Goal: Information Seeking & Learning: Learn about a topic

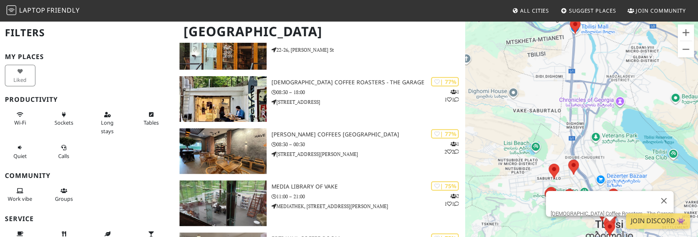
scroll to position [244, 0]
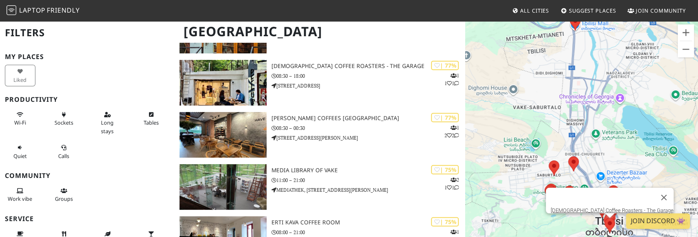
drag, startPoint x: 222, startPoint y: 86, endPoint x: 407, endPoint y: 39, distance: 190.7
click at [407, 39] on h1 "Tbilisi" at bounding box center [320, 31] width 287 height 22
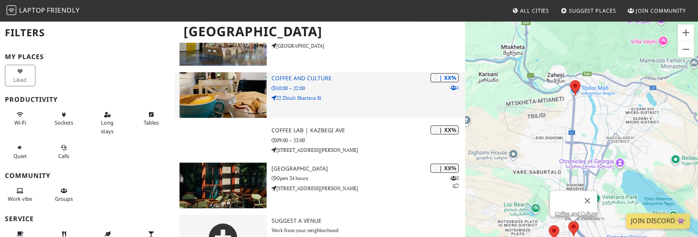
scroll to position [835, 0]
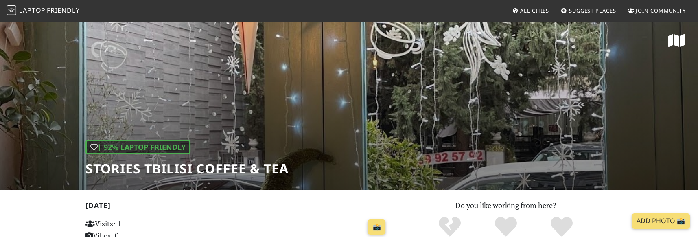
click at [161, 170] on h1 "Stories Tbilisi Coffee & Tea" at bounding box center [187, 168] width 203 height 15
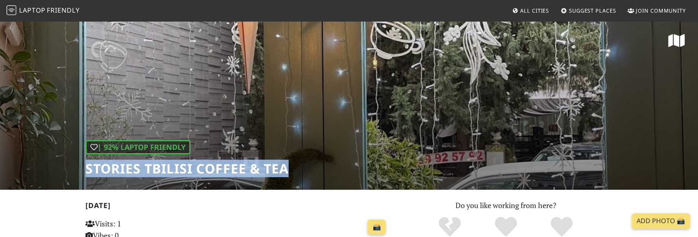
click at [161, 170] on h1 "Stories Tbilisi Coffee & Tea" at bounding box center [187, 168] width 203 height 15
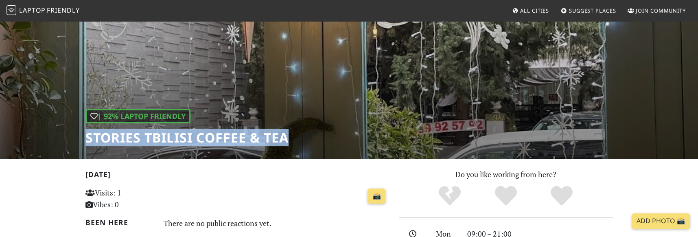
scroll to position [204, 0]
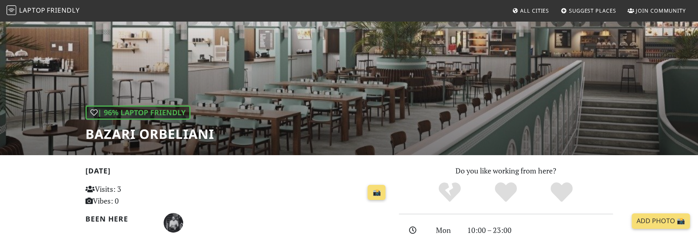
scroll to position [204, 0]
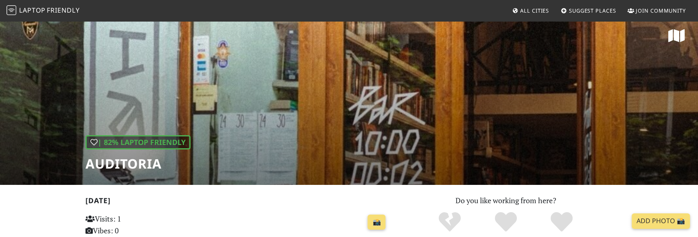
scroll to position [122, 0]
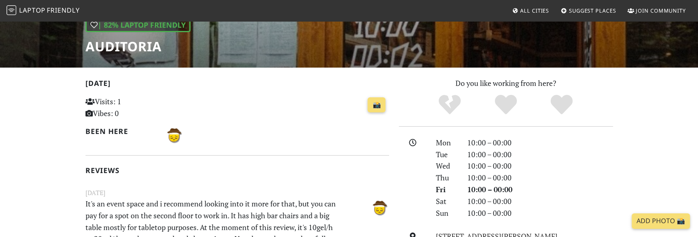
click at [149, 50] on h1 "Auditoria" at bounding box center [138, 46] width 105 height 15
click at [149, 49] on h1 "Auditoria" at bounding box center [138, 46] width 105 height 15
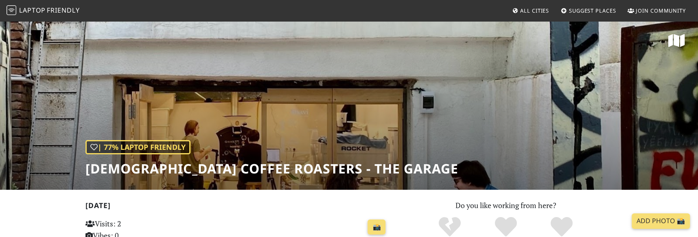
click at [162, 170] on h1 "[DEMOGRAPHIC_DATA] Coffee Roasters - The Garage" at bounding box center [272, 168] width 373 height 15
click at [162, 169] on h1 "[DEMOGRAPHIC_DATA] Coffee Roasters - The Garage" at bounding box center [272, 168] width 373 height 15
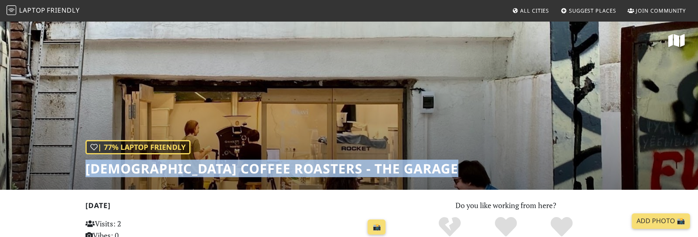
click at [162, 169] on h1 "Shavi Coffee Roasters - The Garage" at bounding box center [272, 168] width 373 height 15
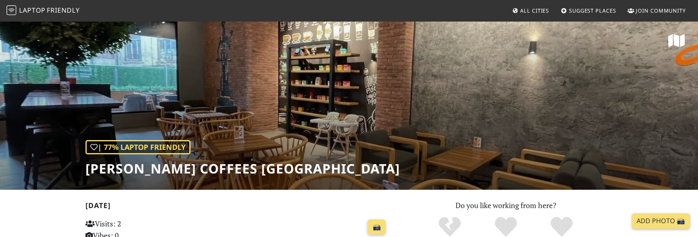
click at [215, 169] on h1 "[PERSON_NAME] Coffees [GEOGRAPHIC_DATA]" at bounding box center [243, 168] width 315 height 15
click at [215, 169] on h1 "Gloria Jeans Coffees Liberty Square" at bounding box center [243, 168] width 315 height 15
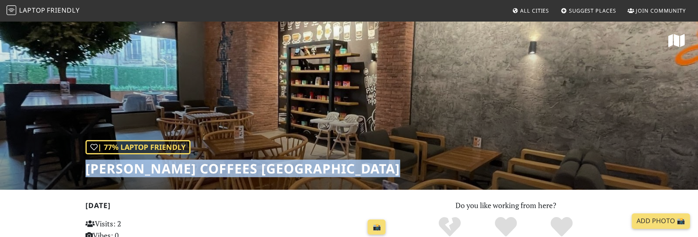
click at [215, 169] on h1 "Gloria Jeans Coffees Liberty Square" at bounding box center [243, 168] width 315 height 15
click at [214, 169] on h1 "Gloria Jeans Coffees Liberty Square" at bounding box center [243, 168] width 315 height 15
click at [240, 170] on h1 "Gloria Jeans Coffees Liberty Square" at bounding box center [243, 168] width 315 height 15
click at [243, 170] on h1 "Gloria Jeans Coffees Liberty Square" at bounding box center [243, 168] width 315 height 15
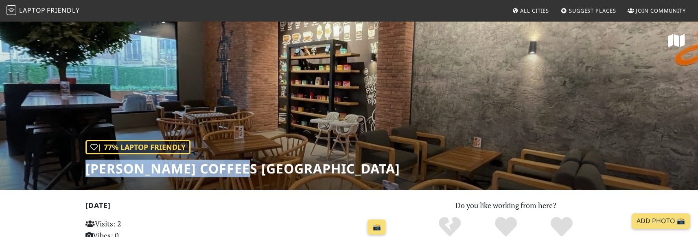
drag, startPoint x: 243, startPoint y: 169, endPoint x: 86, endPoint y: 175, distance: 156.5
click at [86, 175] on h1 "Gloria Jeans Coffees Liberty Square" at bounding box center [243, 168] width 315 height 15
click at [194, 159] on div "| 77% Laptop Friendly Gloria Jeans Coffees Liberty Square" at bounding box center [243, 158] width 315 height 36
drag, startPoint x: 245, startPoint y: 165, endPoint x: 90, endPoint y: 170, distance: 155.2
click at [90, 170] on h1 "Gloria Jeans Coffees Liberty Square" at bounding box center [243, 168] width 315 height 15
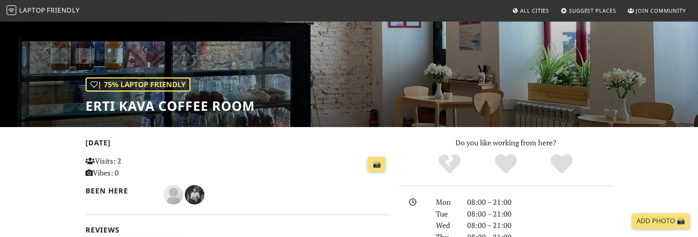
scroll to position [81, 0]
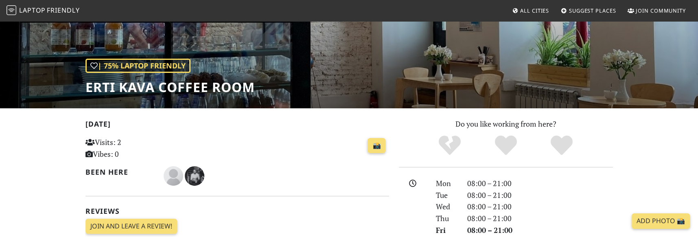
click at [214, 86] on h1 "ERTI KAVA Coffee Room" at bounding box center [170, 86] width 169 height 15
click at [213, 87] on h1 "ERTI KAVA Coffee Room" at bounding box center [170, 86] width 169 height 15
click at [212, 87] on h1 "ERTI KAVA Coffee Room" at bounding box center [170, 86] width 169 height 15
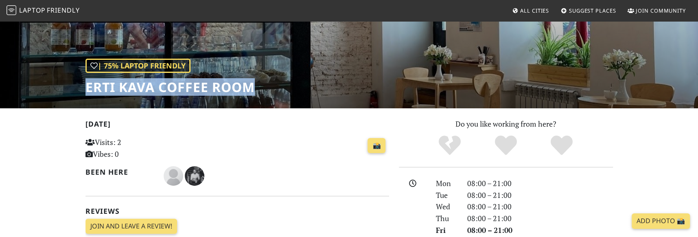
click at [212, 87] on h1 "ERTI KAVA Coffee Room" at bounding box center [170, 86] width 169 height 15
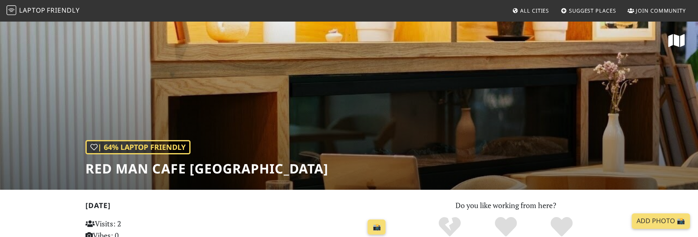
click at [137, 173] on h1 "Red Man Cafe [GEOGRAPHIC_DATA]" at bounding box center [207, 168] width 243 height 15
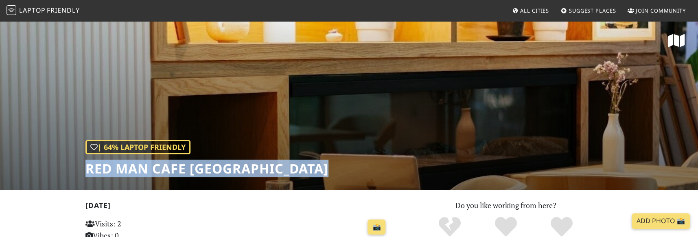
click at [137, 173] on h1 "Red Man Cafe [GEOGRAPHIC_DATA]" at bounding box center [207, 168] width 243 height 15
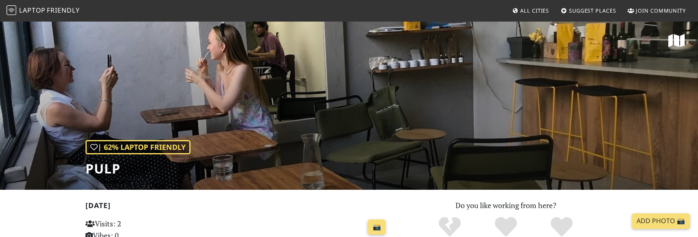
click at [115, 167] on h1 "pulp" at bounding box center [138, 168] width 105 height 15
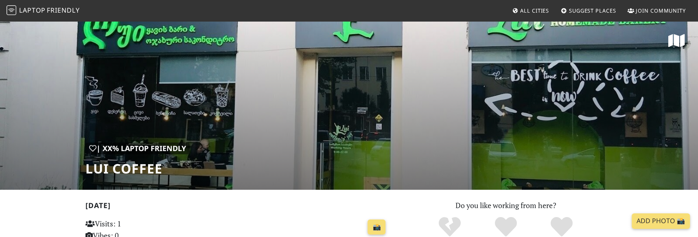
click at [113, 167] on h1 "Lui Coffee" at bounding box center [138, 168] width 104 height 15
click at [114, 167] on h1 "Lui Coffee" at bounding box center [138, 168] width 104 height 15
drag, startPoint x: 222, startPoint y: 146, endPoint x: 203, endPoint y: 148, distance: 18.4
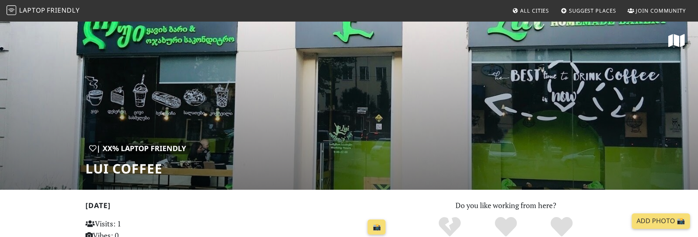
click at [222, 146] on div "| XX% Laptop Friendly Lui Coffee" at bounding box center [349, 104] width 698 height 169
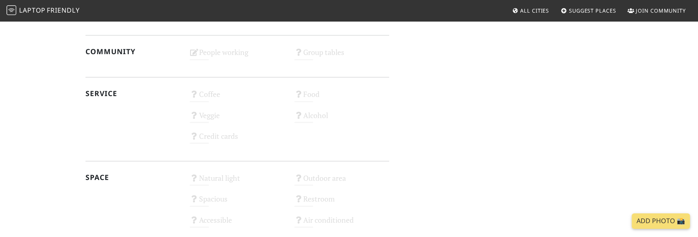
scroll to position [489, 0]
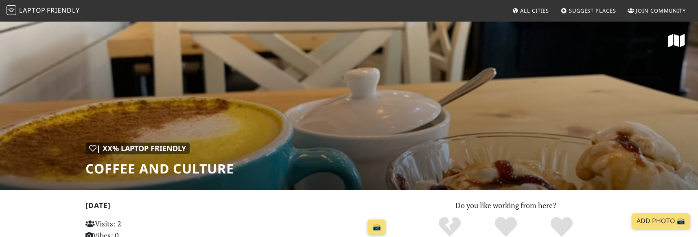
click at [154, 163] on h1 "Coffee and Culture" at bounding box center [160, 168] width 149 height 15
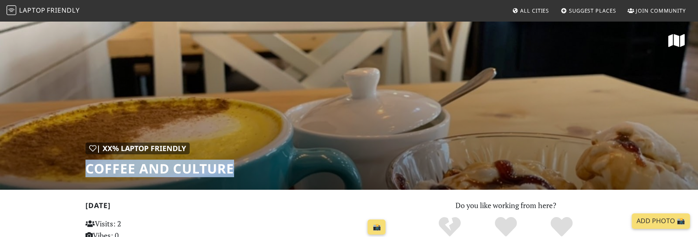
click at [154, 163] on h1 "Coffee and Culture" at bounding box center [160, 168] width 149 height 15
